Goal: Task Accomplishment & Management: Complete application form

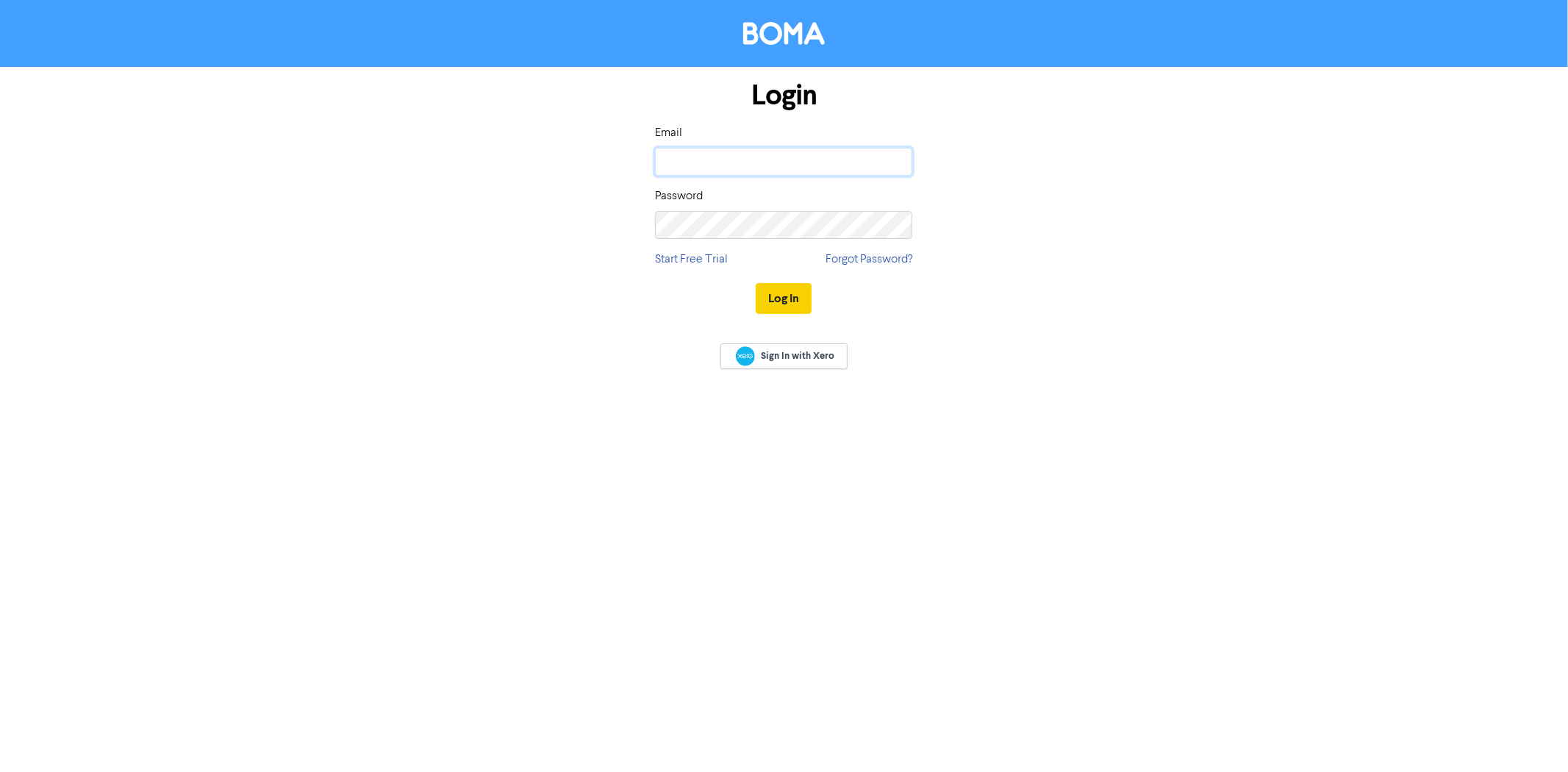
type input "[PERSON_NAME][EMAIL_ADDRESS][DOMAIN_NAME]"
click at [776, 302] on button "Log In" at bounding box center [783, 298] width 55 height 31
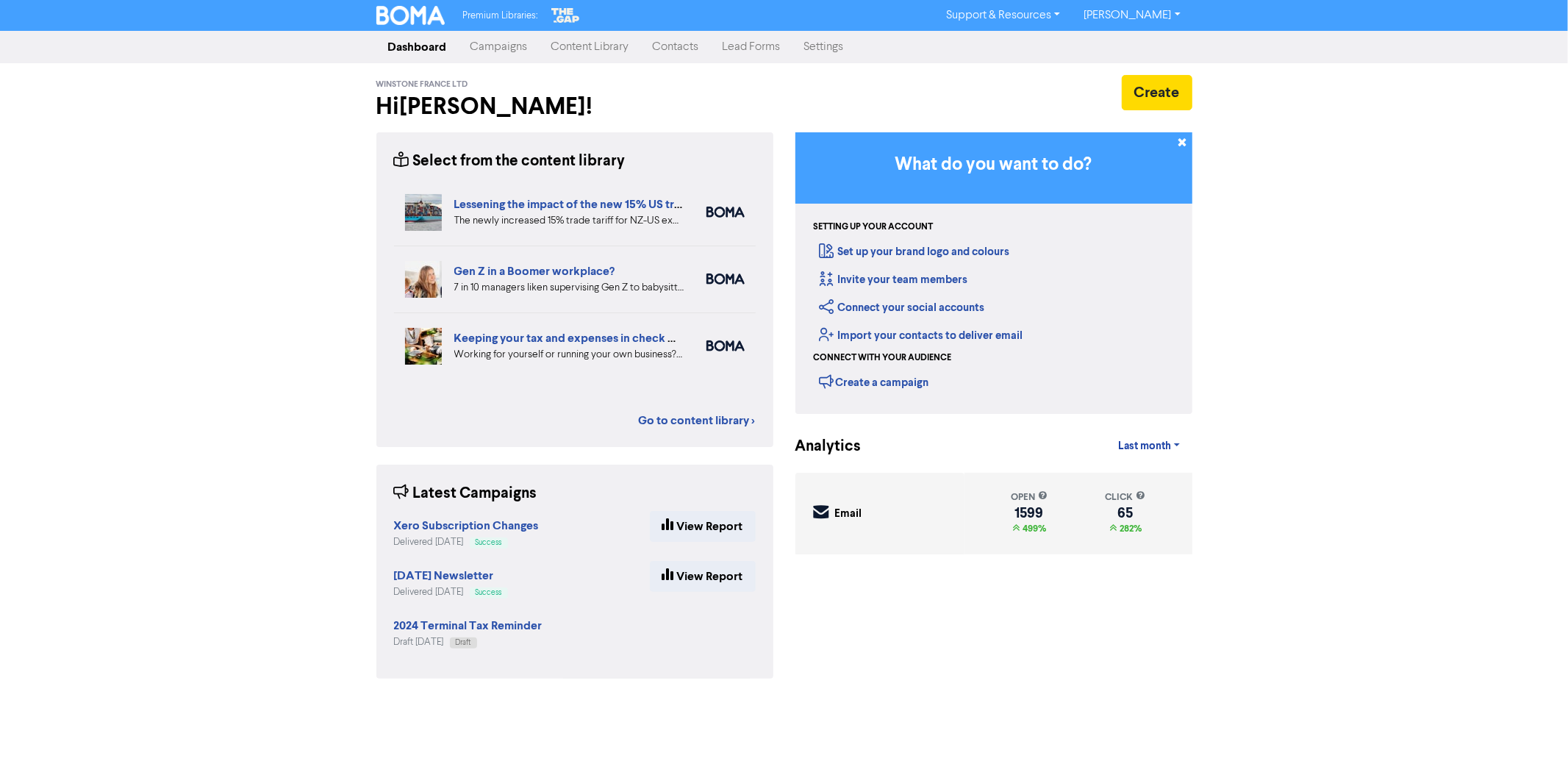
click at [671, 47] on link "Contacts" at bounding box center [676, 46] width 70 height 29
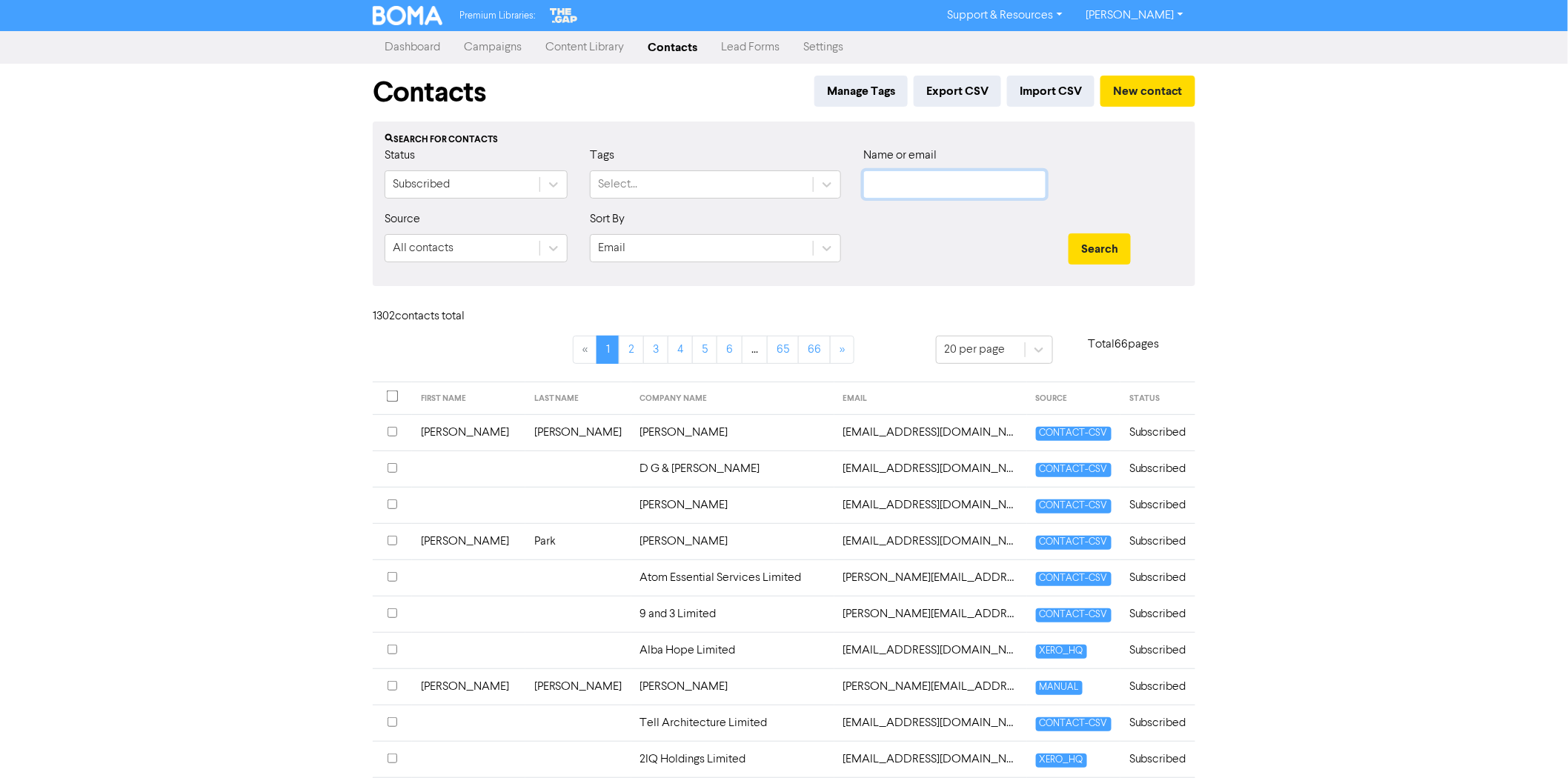
click at [950, 174] on input "text" at bounding box center [954, 184] width 183 height 28
paste input "[EMAIL_ADDRESS][DOMAIN_NAME]"
type input "[EMAIL_ADDRESS][DOMAIN_NAME]"
click at [1090, 254] on button "Search" at bounding box center [1100, 249] width 63 height 31
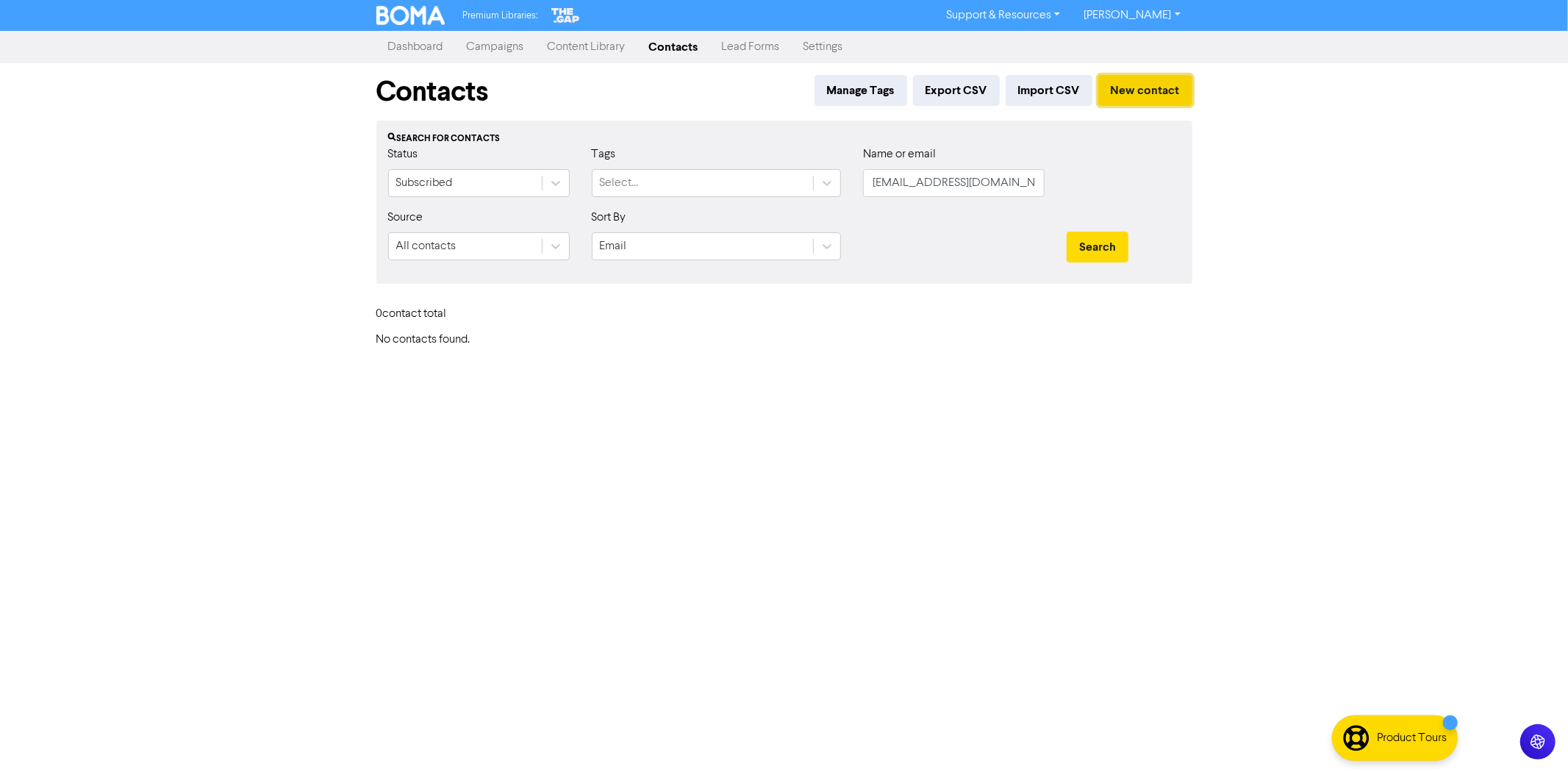
click at [1135, 87] on button "New contact" at bounding box center [1146, 90] width 94 height 31
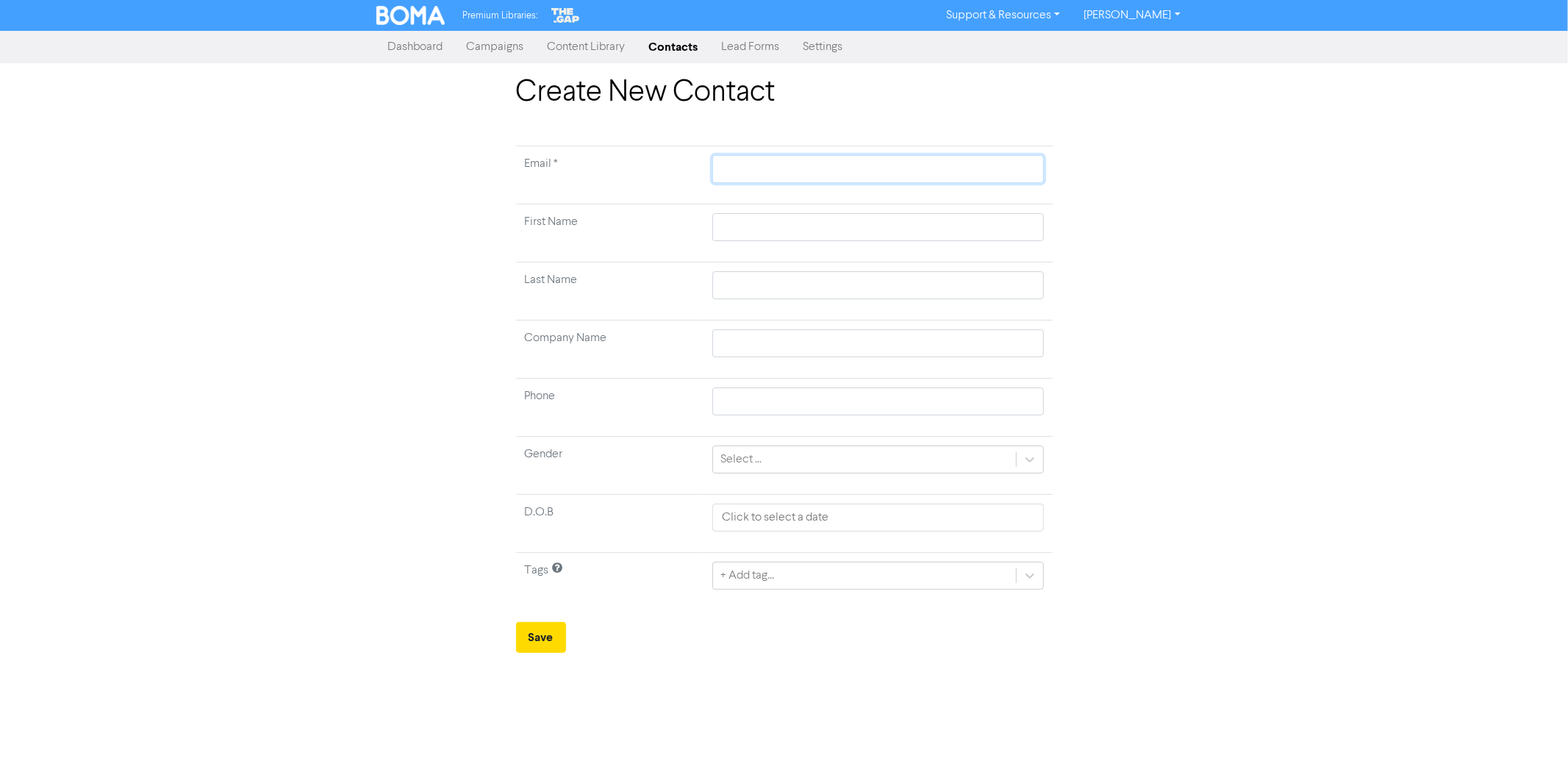
click at [755, 169] on input "text" at bounding box center [877, 169] width 330 height 28
paste input "[EMAIL_ADDRESS][DOMAIN_NAME]"
type input "[EMAIL_ADDRESS][DOMAIN_NAME]"
drag, startPoint x: 785, startPoint y: 232, endPoint x: 813, endPoint y: 219, distance: 30.9
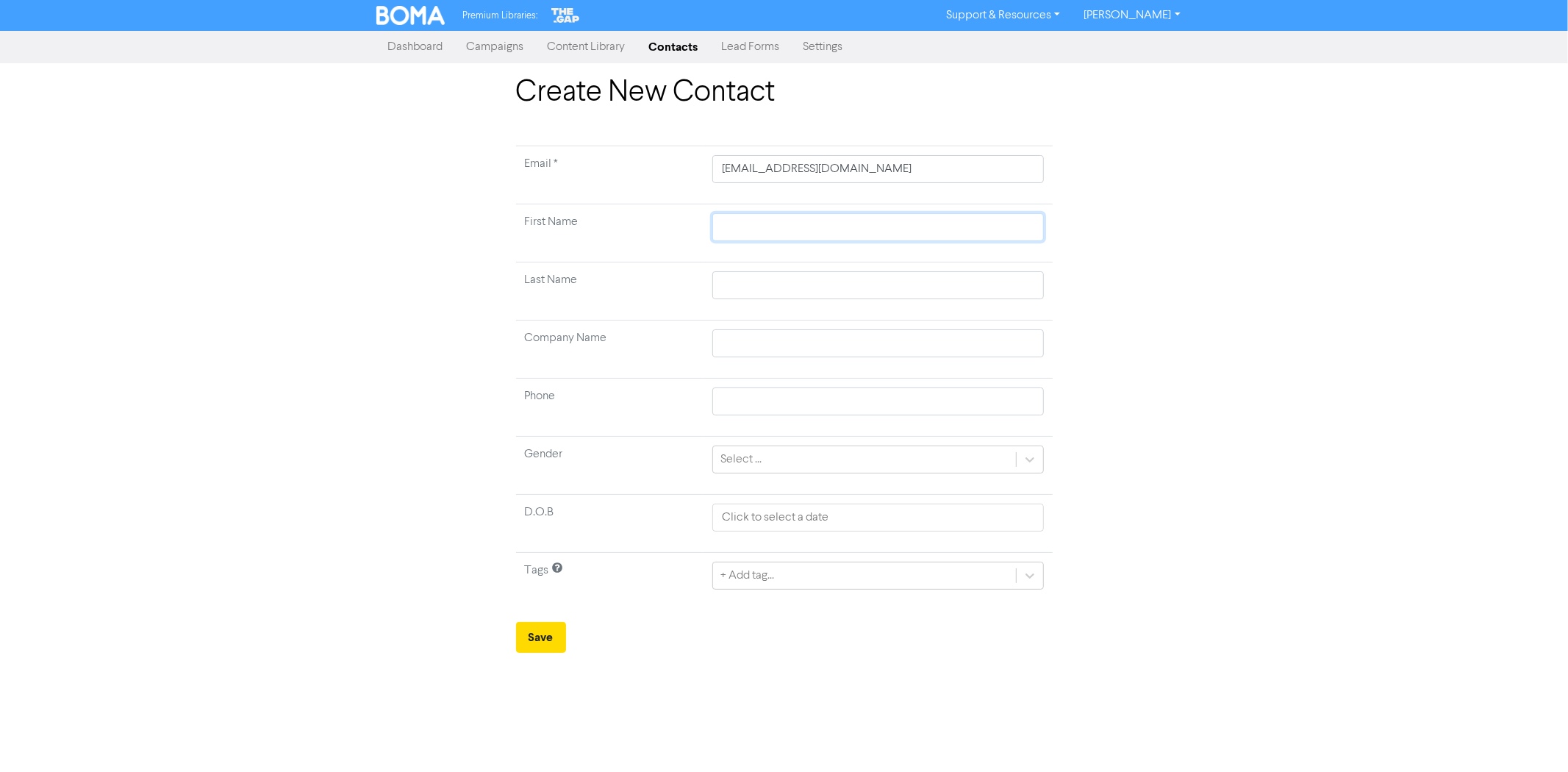
click at [785, 231] on input "text" at bounding box center [877, 227] width 330 height 28
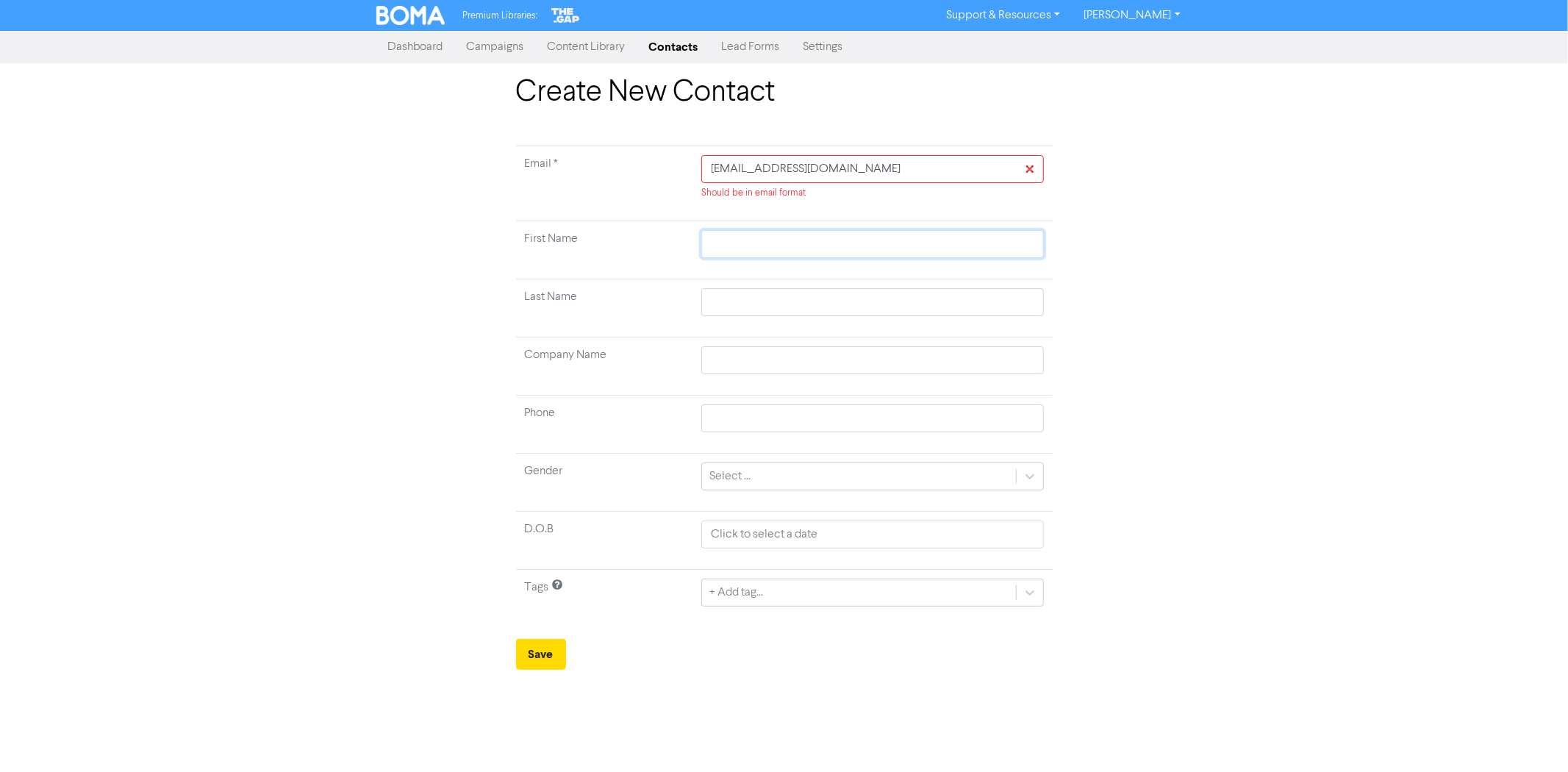
type input "L"
type input "Lu"
type input "Luc"
type input "[PERSON_NAME]"
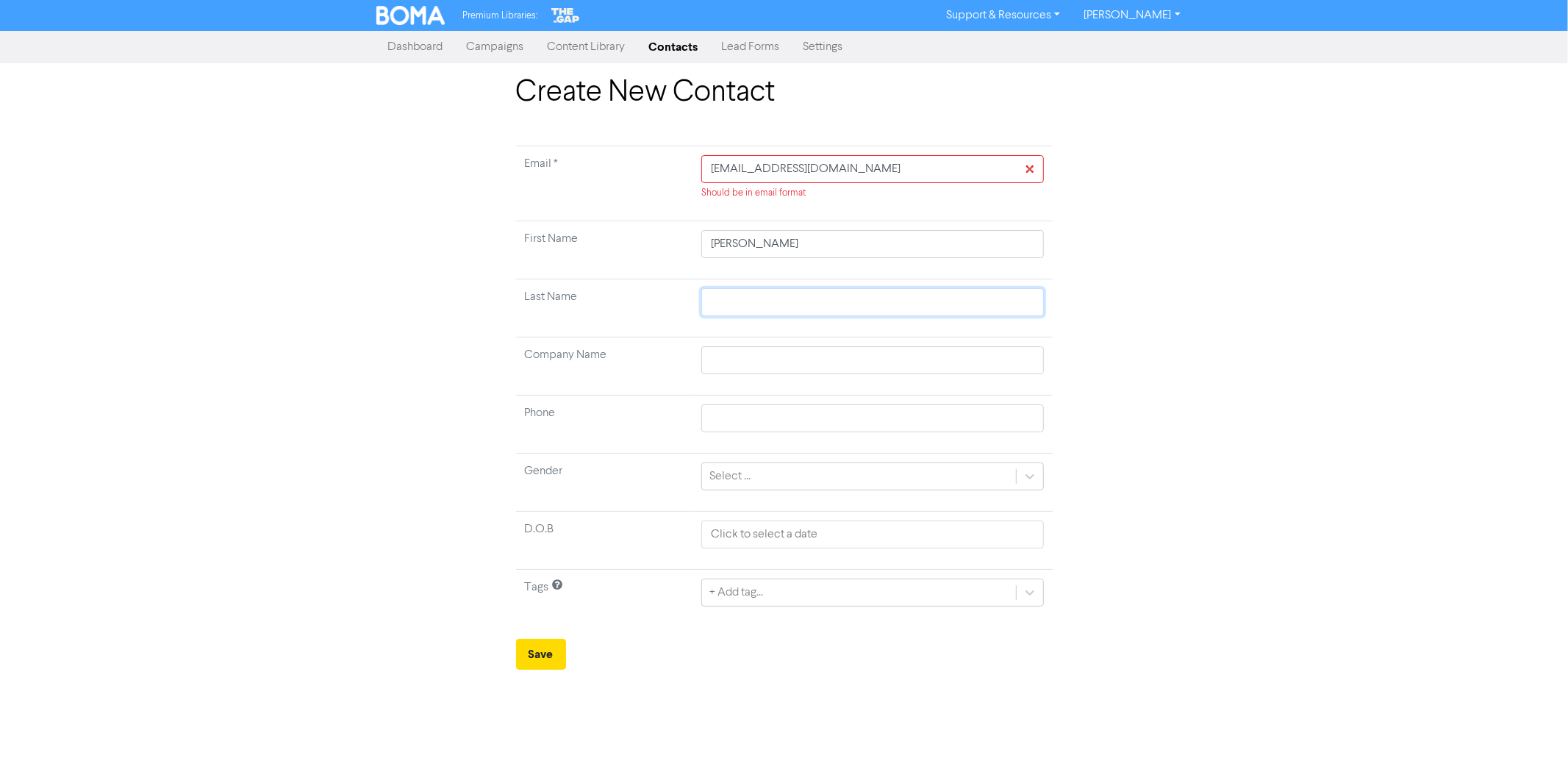
type input "G"
type input "GA"
type input "[PERSON_NAME]"
type input "GA"
type input "G"
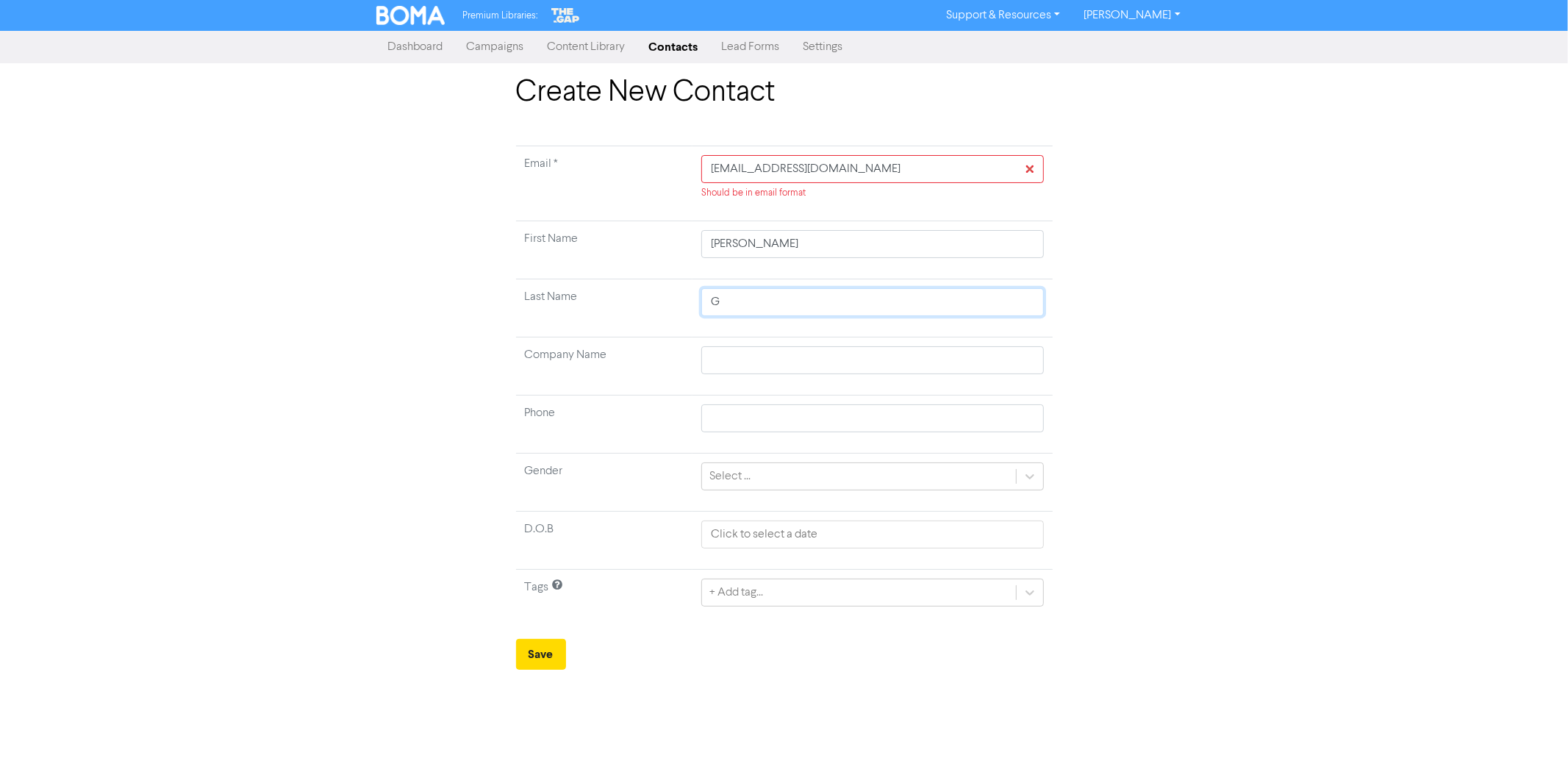
type input "Ga"
type input "[PERSON_NAME]"
type input "Gawn"
type input "R"
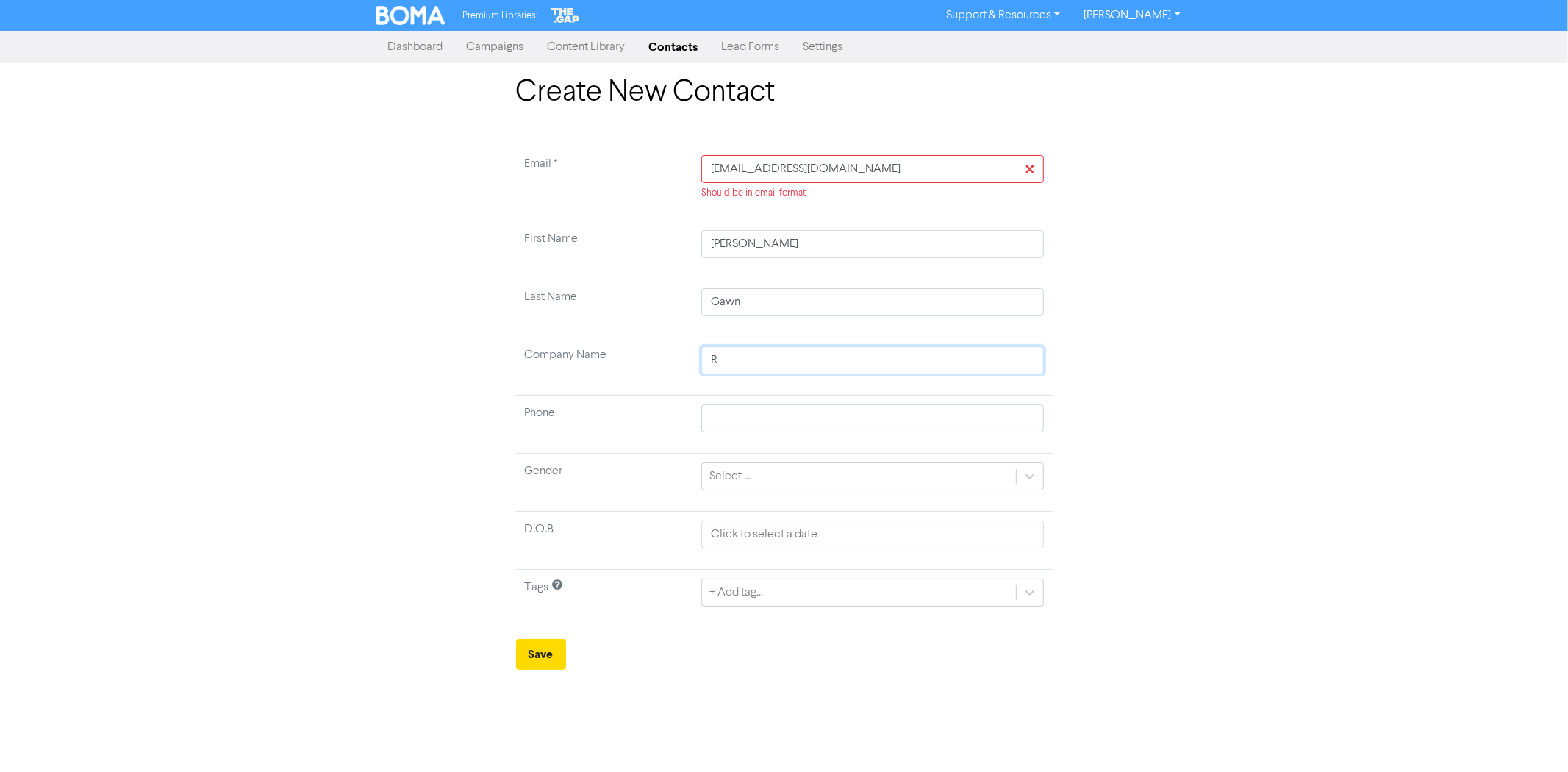
type input "Re"
type input "Res"
type input "Resi"
type input "Resil"
type input "Resili"
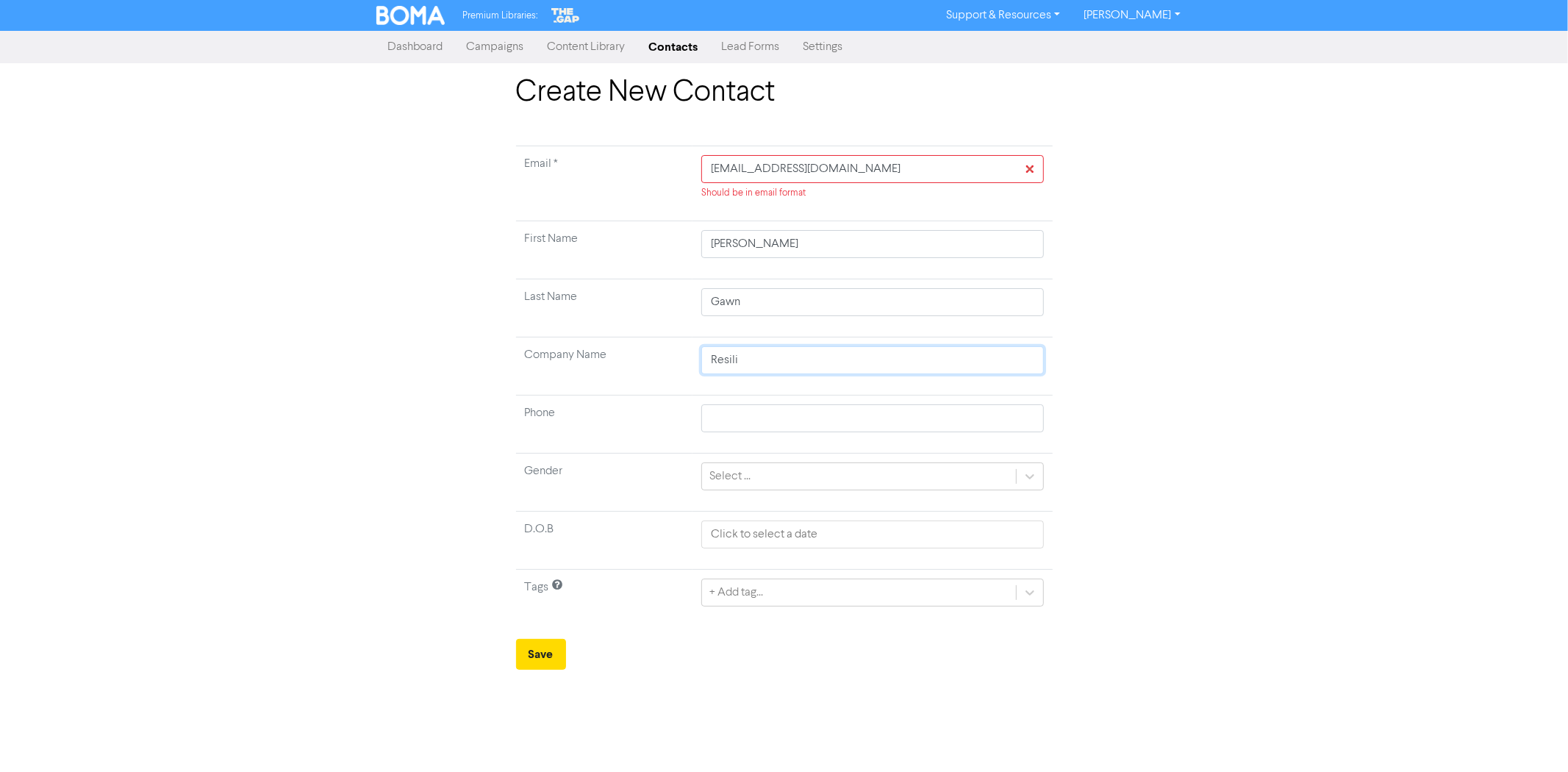
type input "Resilit"
type input "Resili"
type input "Resil"
type input "Resi"
type input "Res"
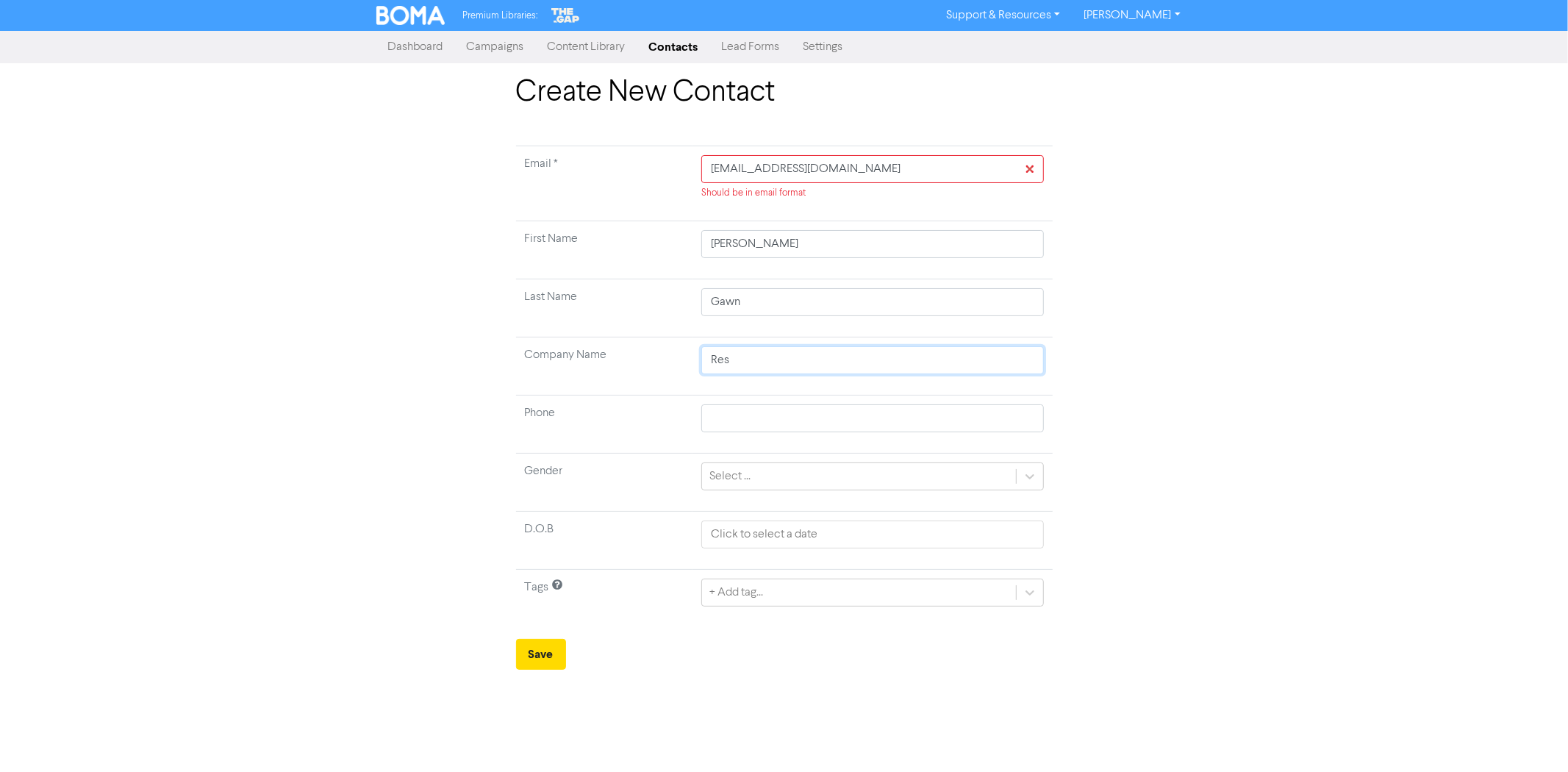
type input "ResP"
type input "ResPr"
type input "ResP"
type input "Res"
type input "ResO"
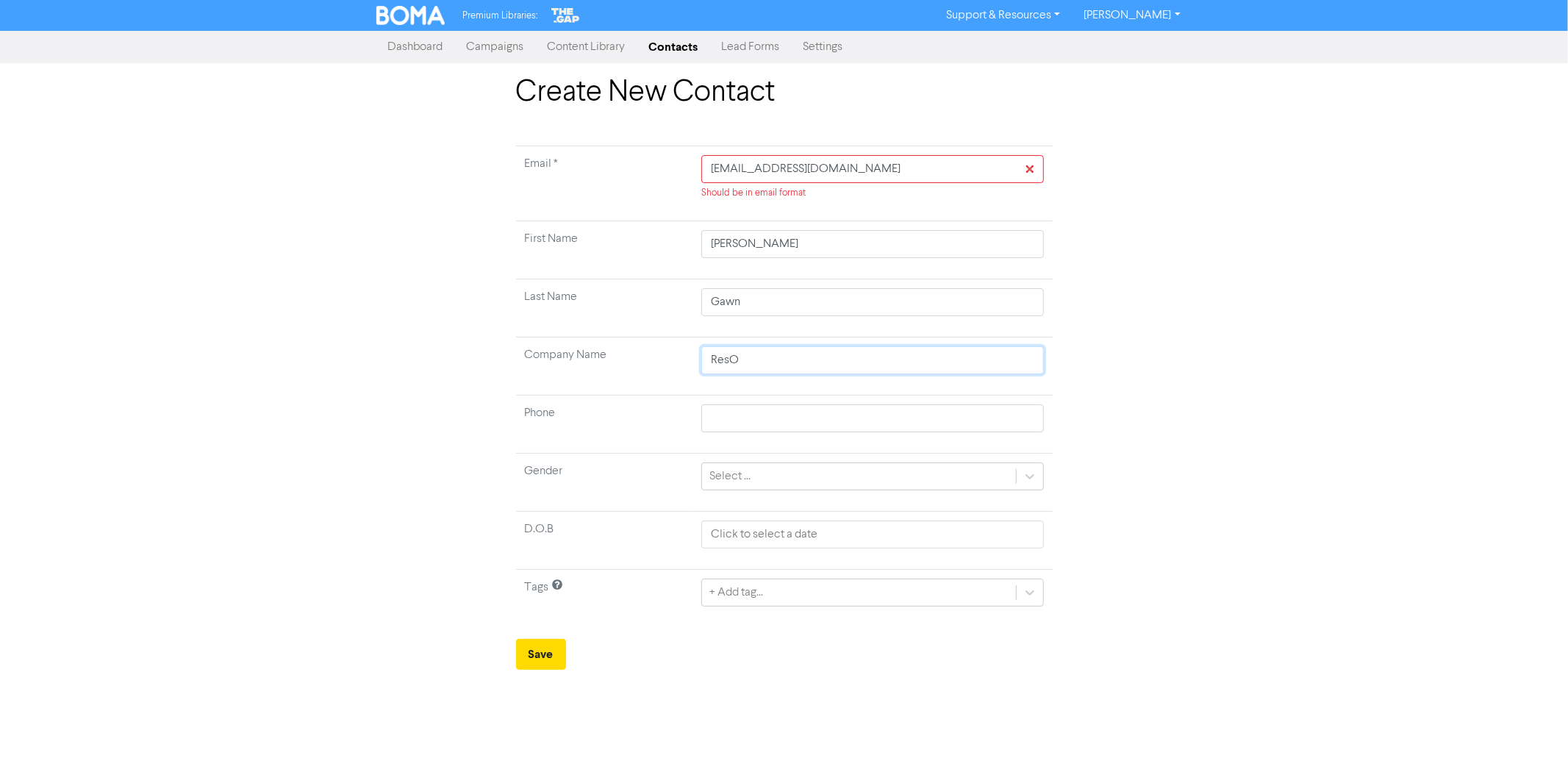
type input "ResOr"
type input "ResOrg"
type input "ResOrgs"
click at [750, 410] on input "text" at bounding box center [872, 418] width 342 height 28
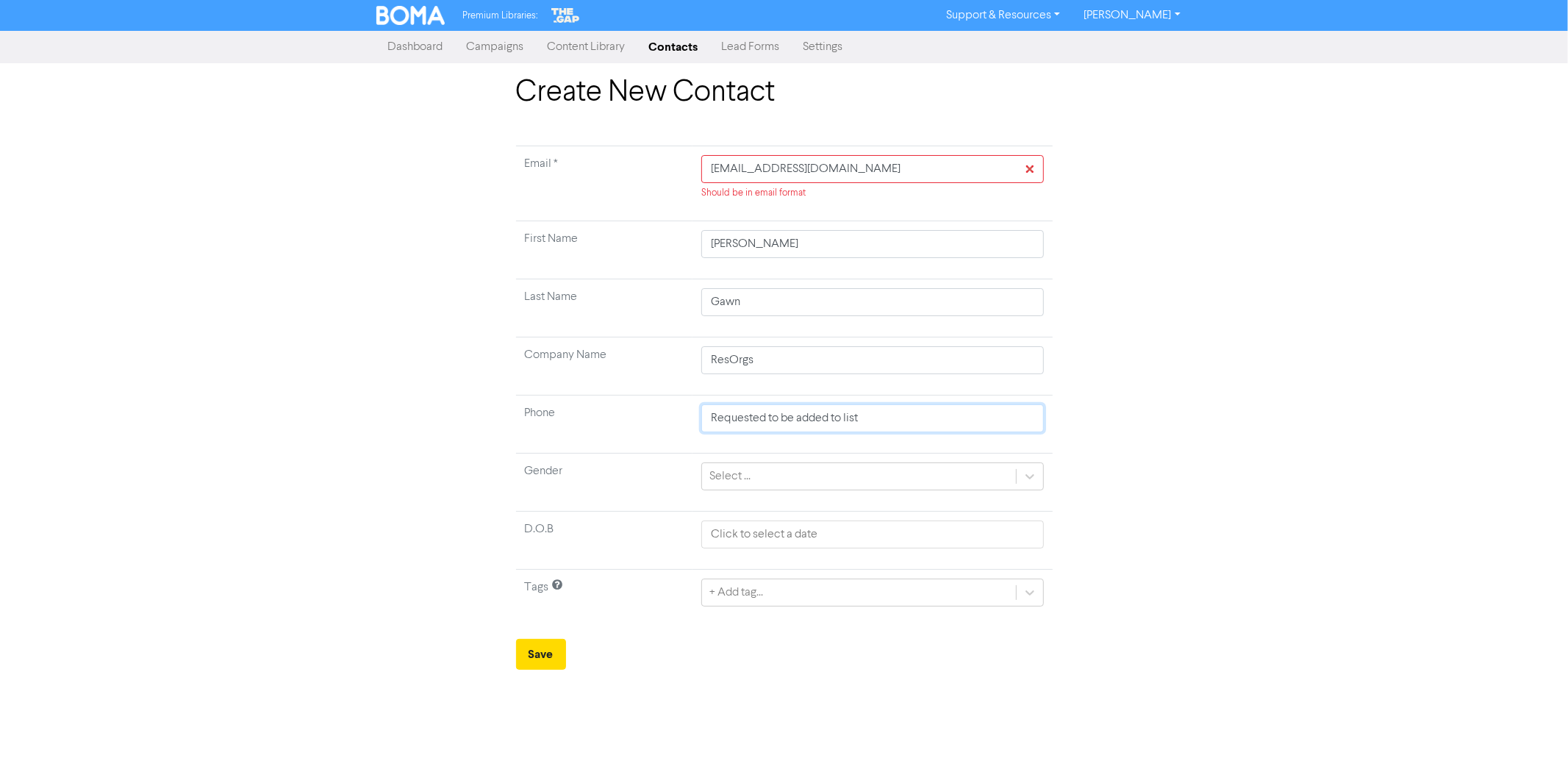
type input "Requested to be added to list"
click at [1218, 232] on div "Create New Contact Email * [EMAIL_ADDRESS][DOMAIN_NAME] Should be in email form…" at bounding box center [784, 373] width 1568 height 595
click at [542, 654] on button "Save" at bounding box center [541, 654] width 50 height 31
click at [707, 173] on input "[EMAIL_ADDRESS][DOMAIN_NAME]" at bounding box center [872, 169] width 342 height 28
click at [851, 164] on input "[EMAIL_ADDRESS][DOMAIN_NAME]" at bounding box center [872, 169] width 342 height 28
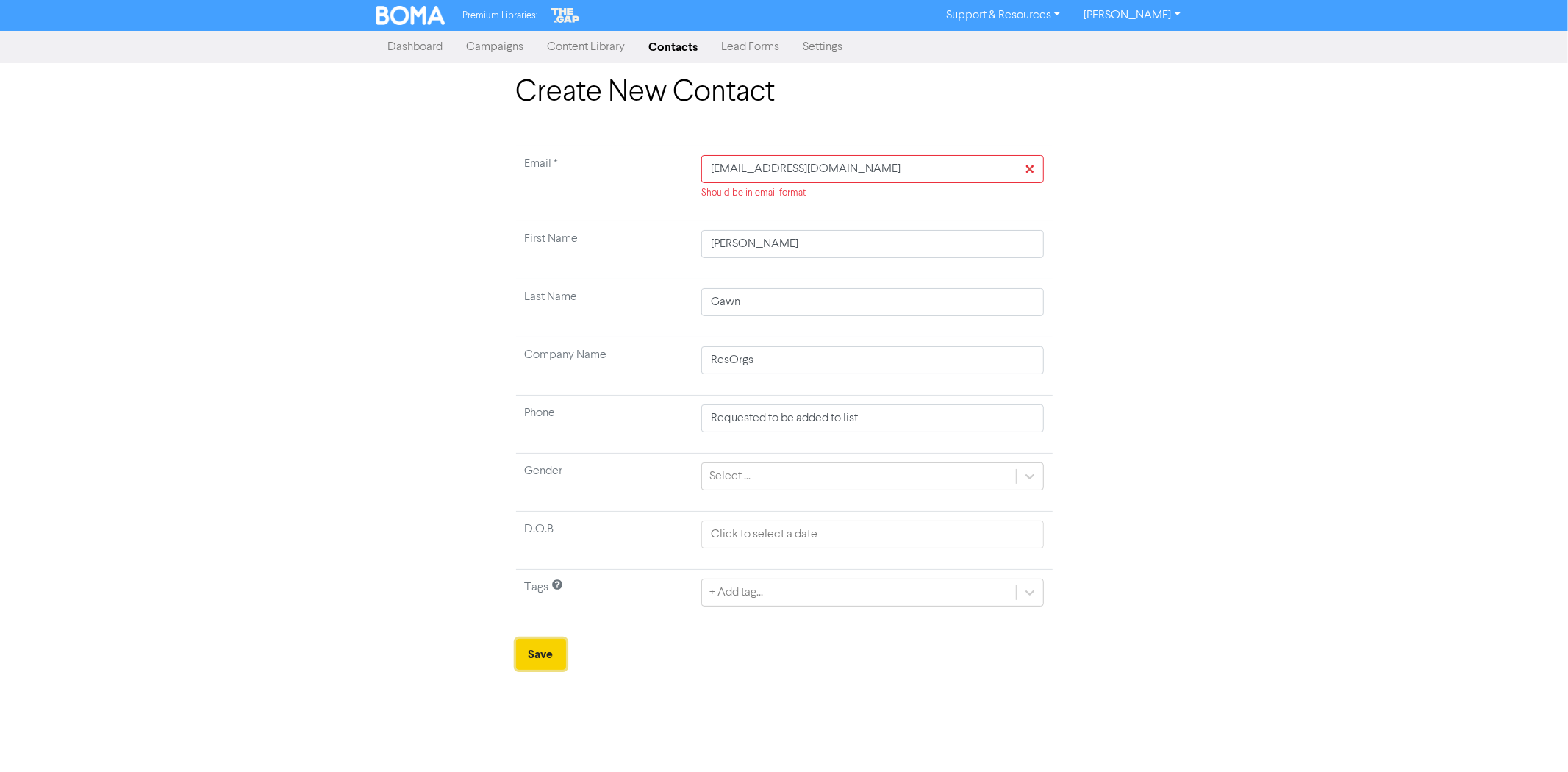
click at [538, 663] on button "Save" at bounding box center [541, 654] width 50 height 31
click at [538, 659] on button "Save" at bounding box center [541, 654] width 50 height 31
click at [1029, 169] on input "[EMAIL_ADDRESS][DOMAIN_NAME]" at bounding box center [872, 169] width 342 height 28
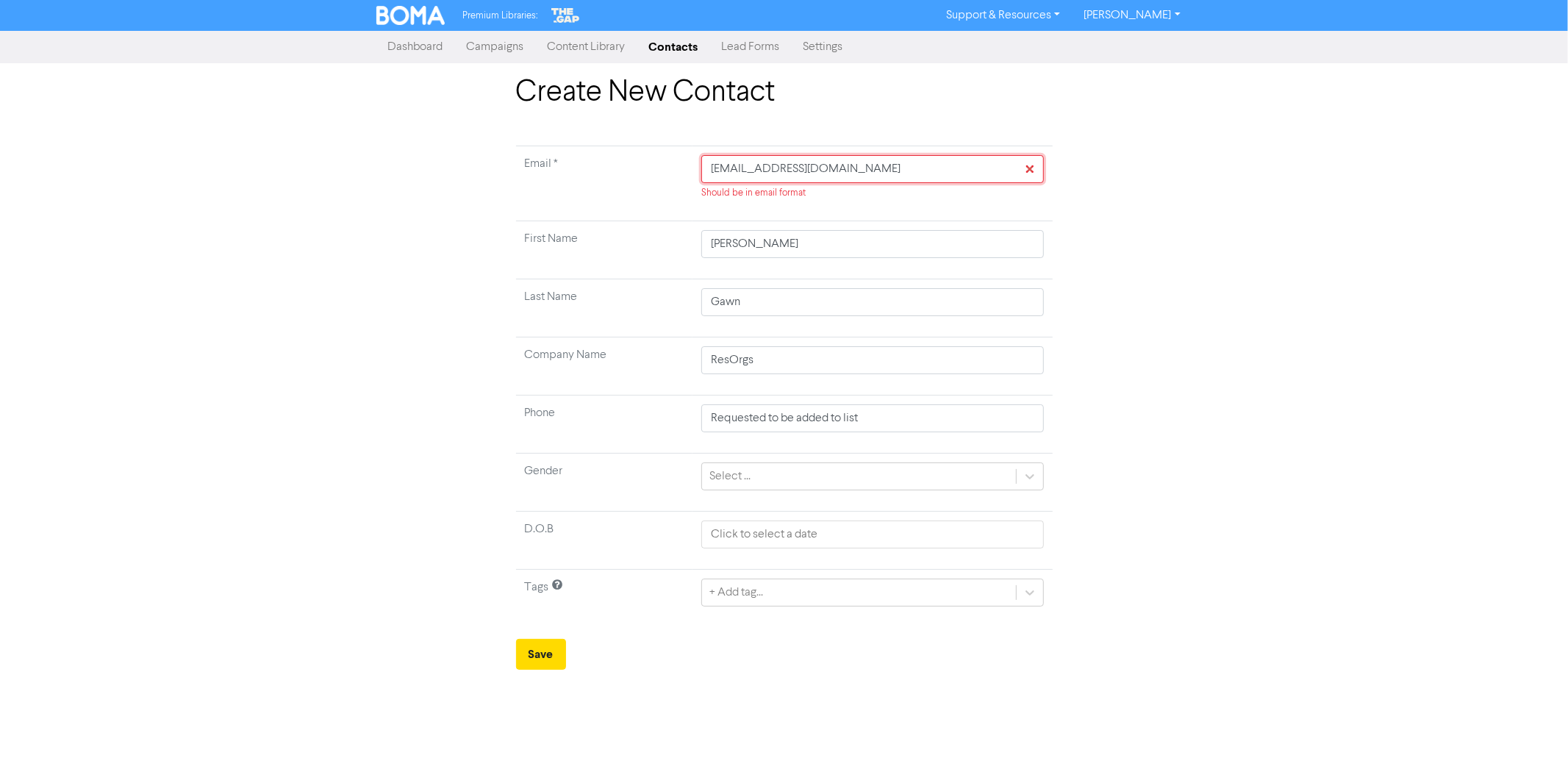
drag, startPoint x: 908, startPoint y: 172, endPoint x: 263, endPoint y: 180, distance: 645.0
click at [214, 178] on div "Create New Contact Email * [EMAIL_ADDRESS][DOMAIN_NAME] Should be in email form…" at bounding box center [784, 373] width 1568 height 595
paste input "text"
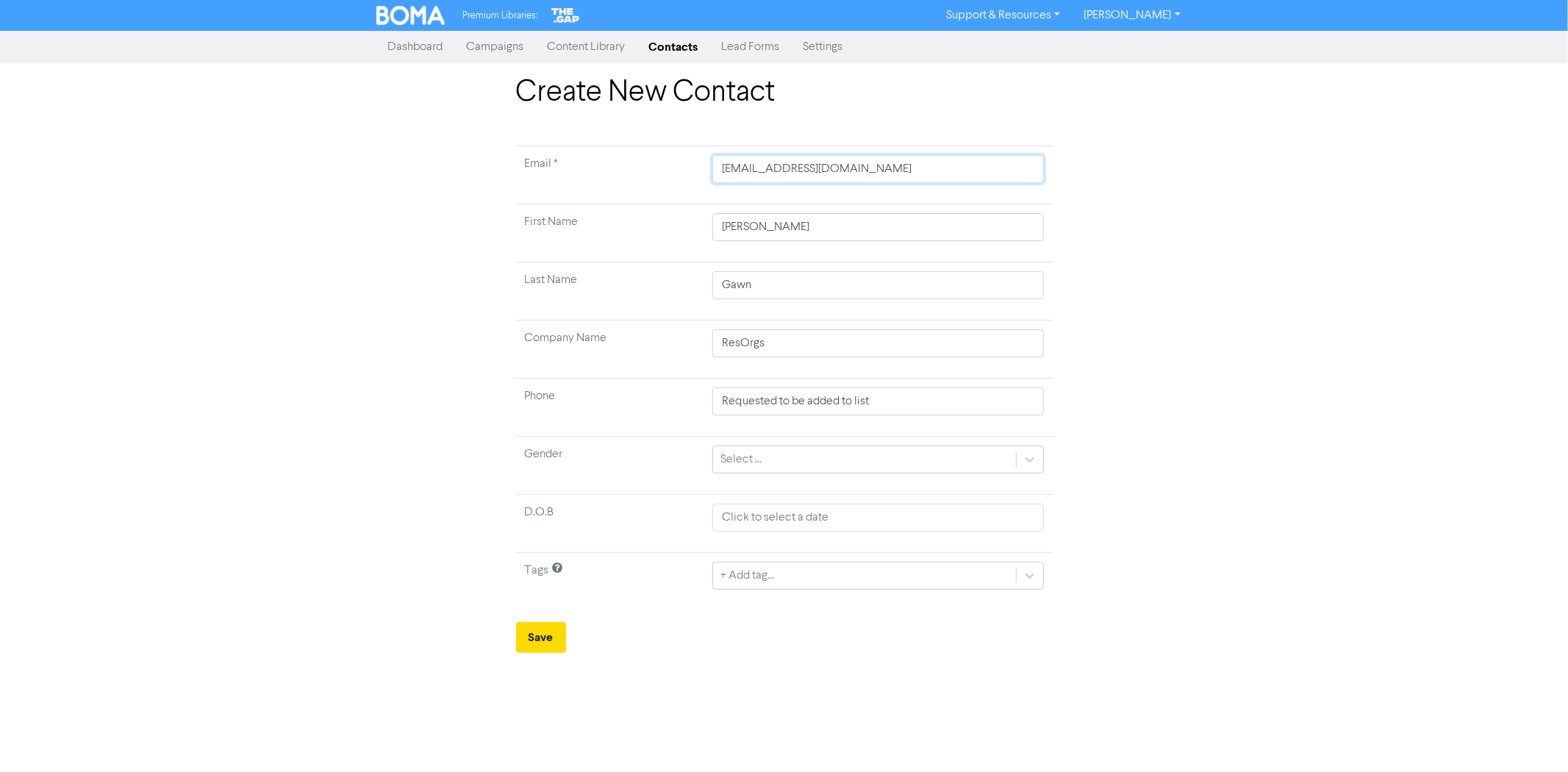
type input "[EMAIL_ADDRESS][DOMAIN_NAME]"
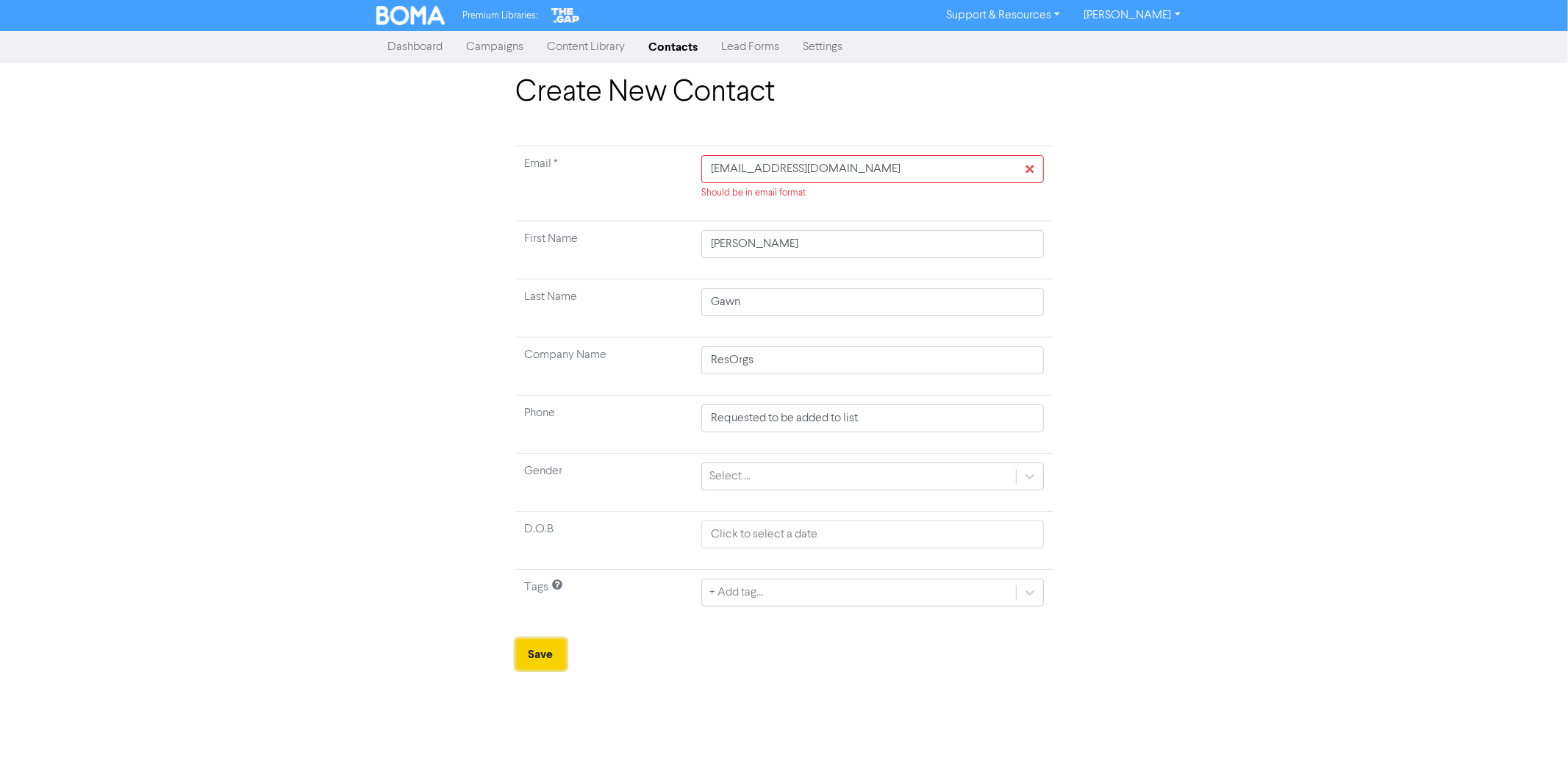
click at [553, 660] on button "Save" at bounding box center [541, 654] width 50 height 31
